Goal: Task Accomplishment & Management: Manage account settings

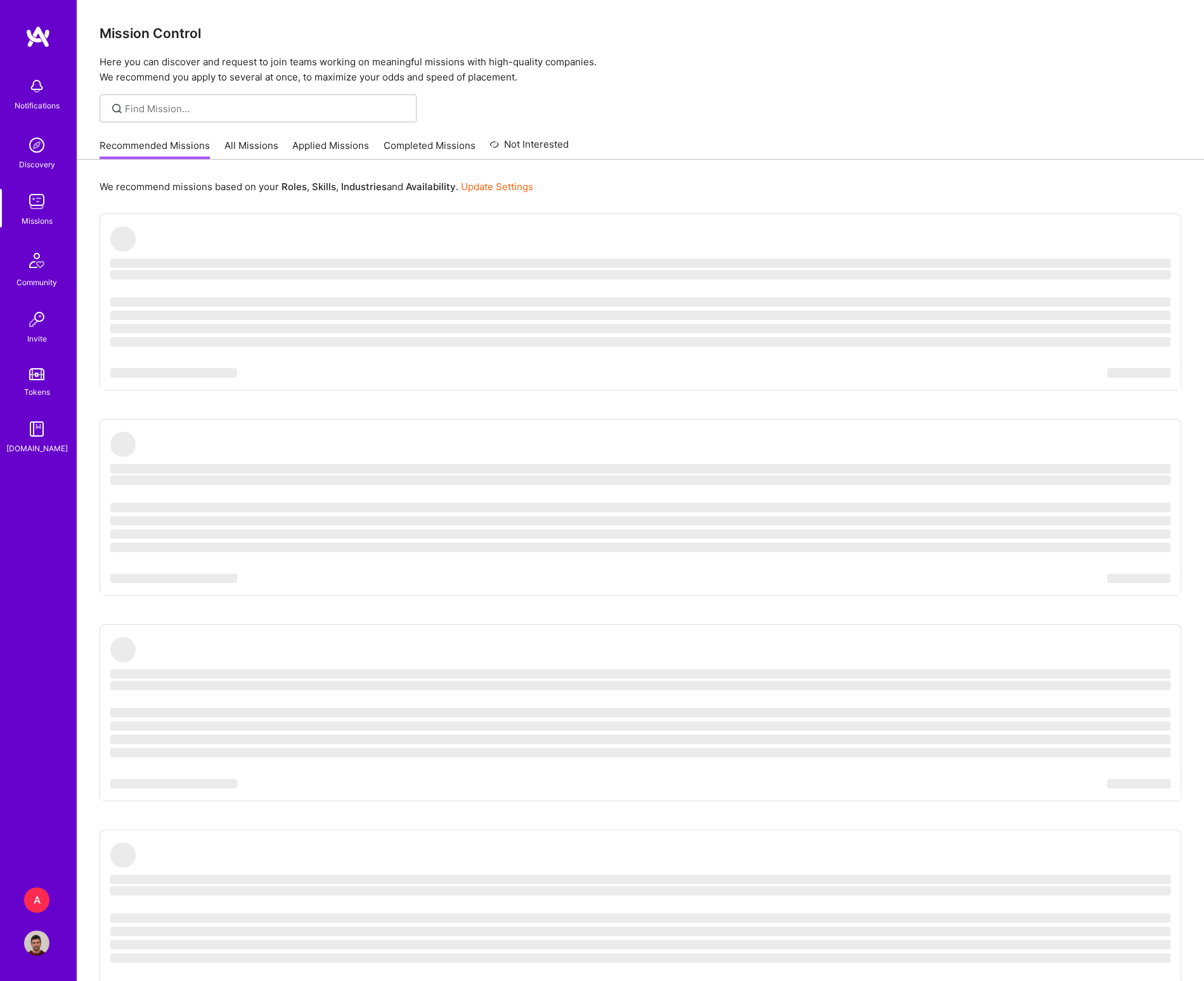
click at [49, 934] on img at bounding box center [37, 943] width 26 height 26
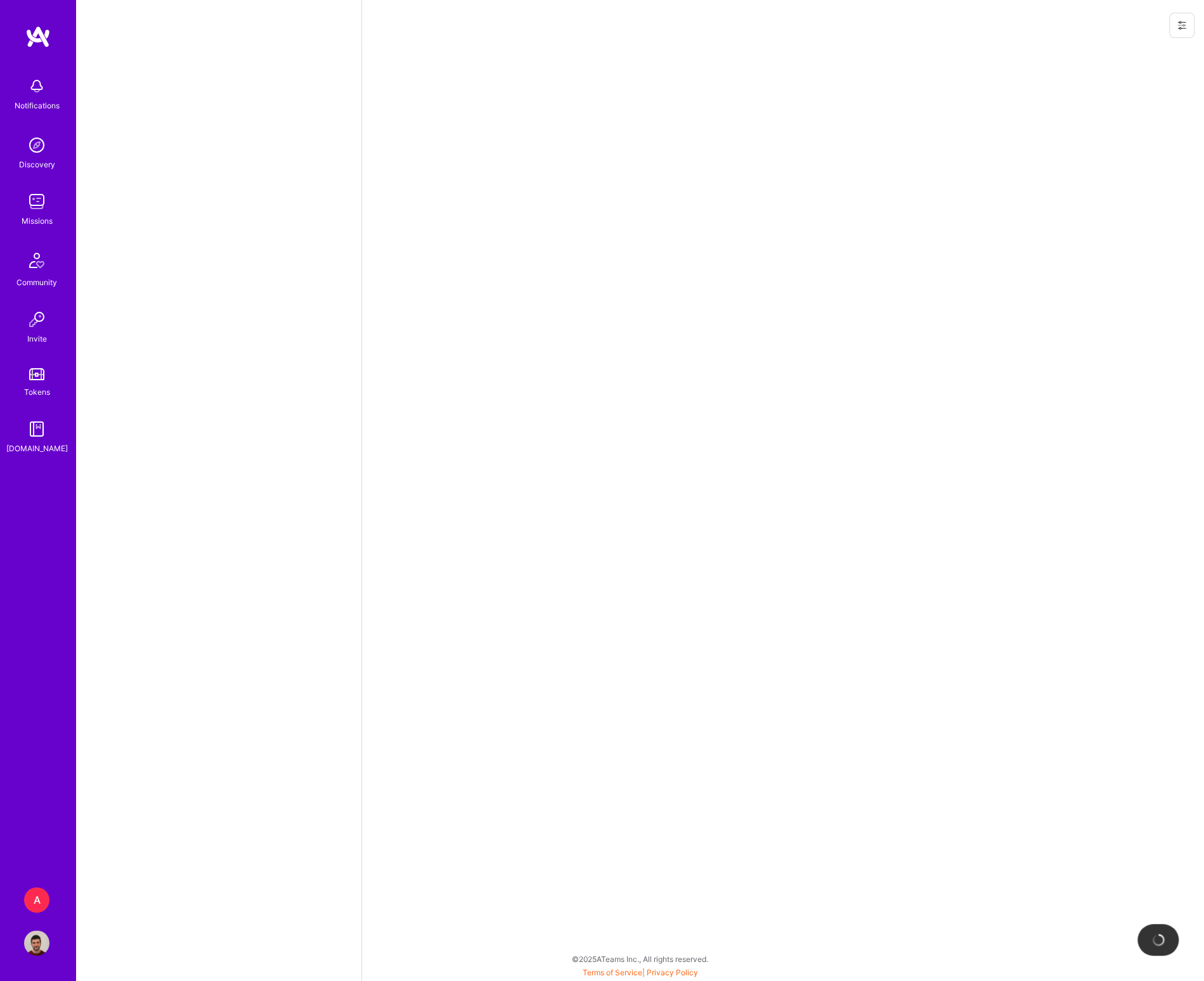
click at [1195, 31] on div at bounding box center [1179, 25] width 50 height 50
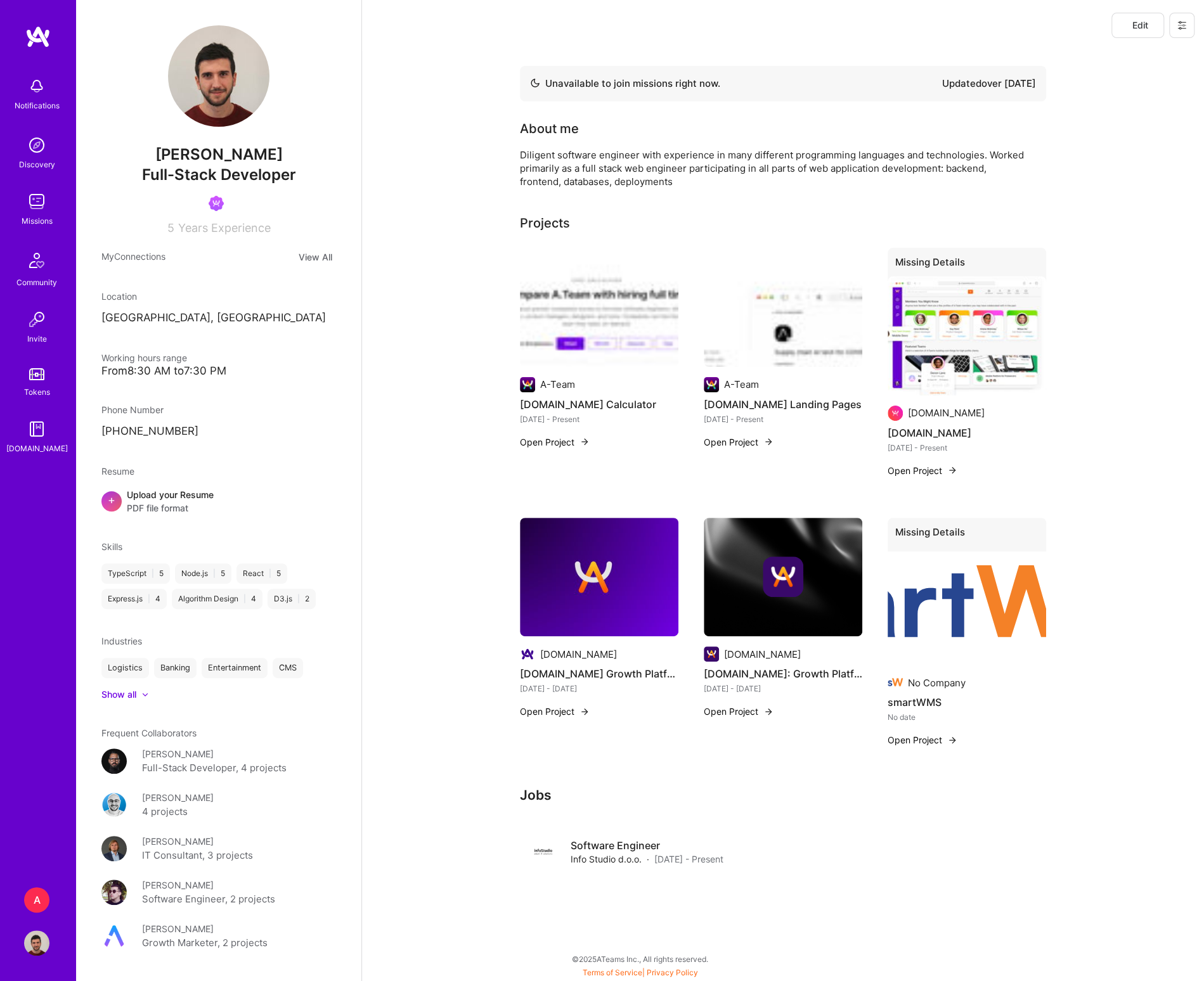
click at [1189, 29] on button at bounding box center [1181, 26] width 26 height 26
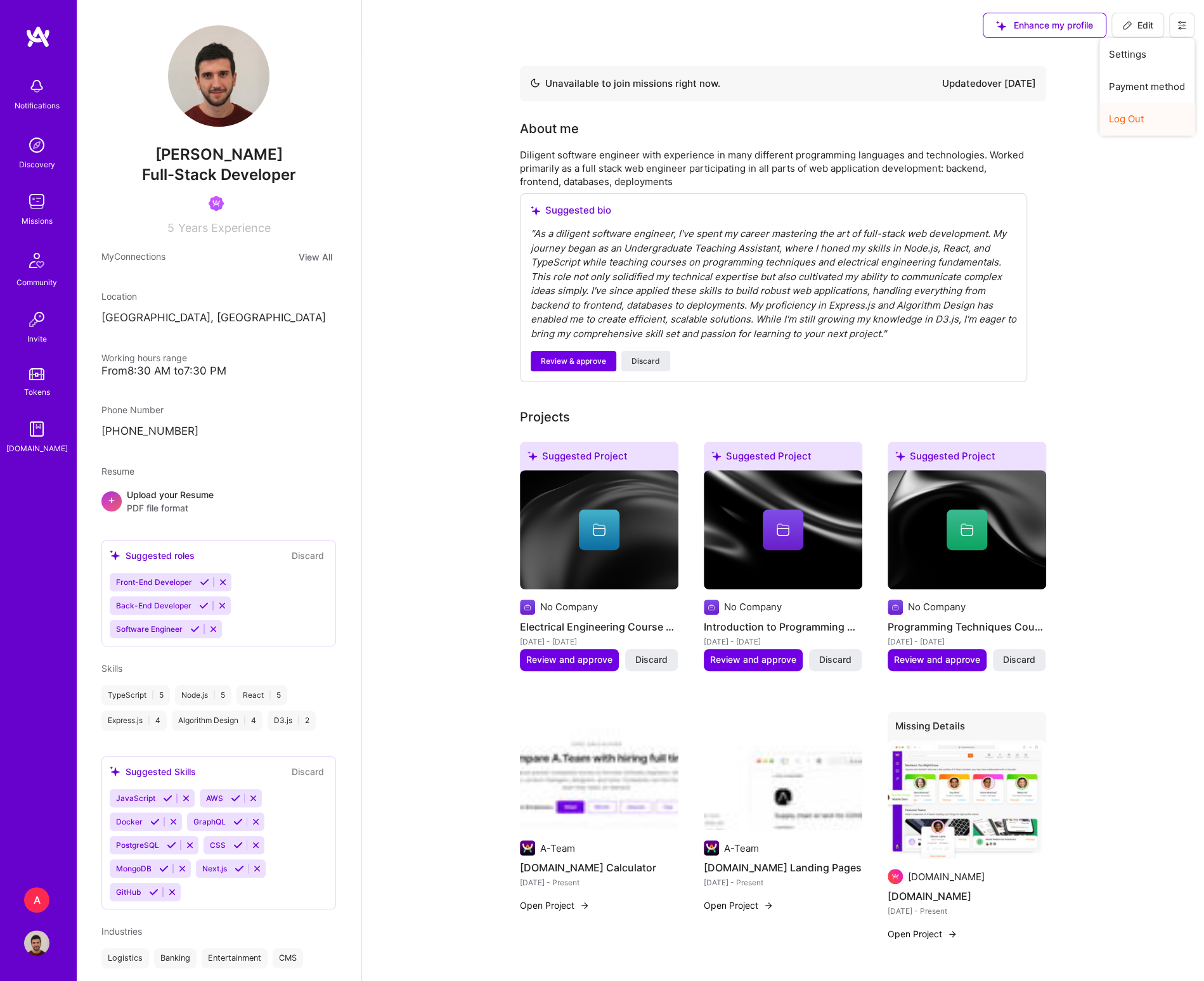
click at [1142, 122] on button "Log Out" at bounding box center [1147, 119] width 95 height 33
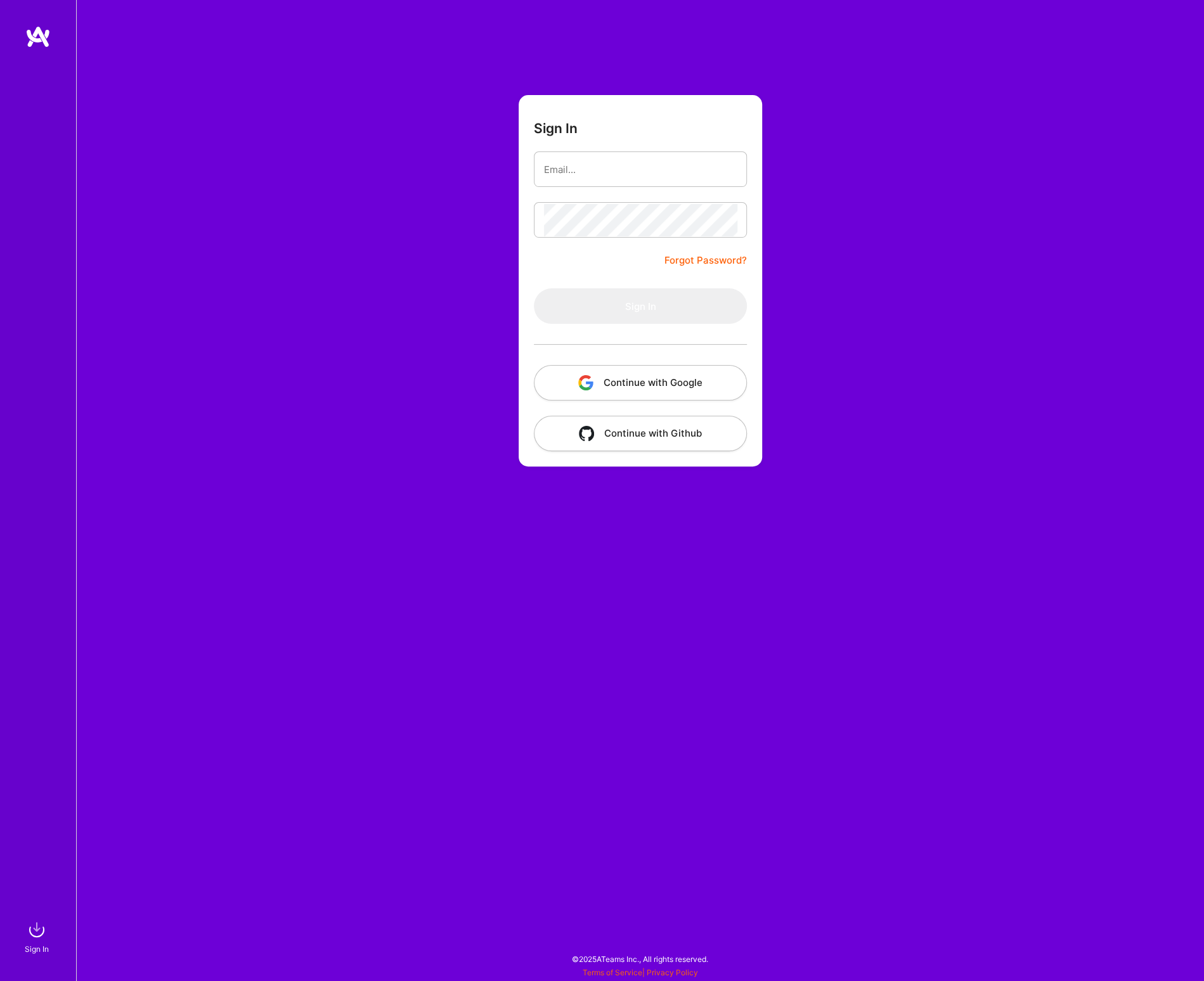
click at [603, 381] on button "Continue with Google" at bounding box center [640, 383] width 213 height 36
